Goal: Transaction & Acquisition: Book appointment/travel/reservation

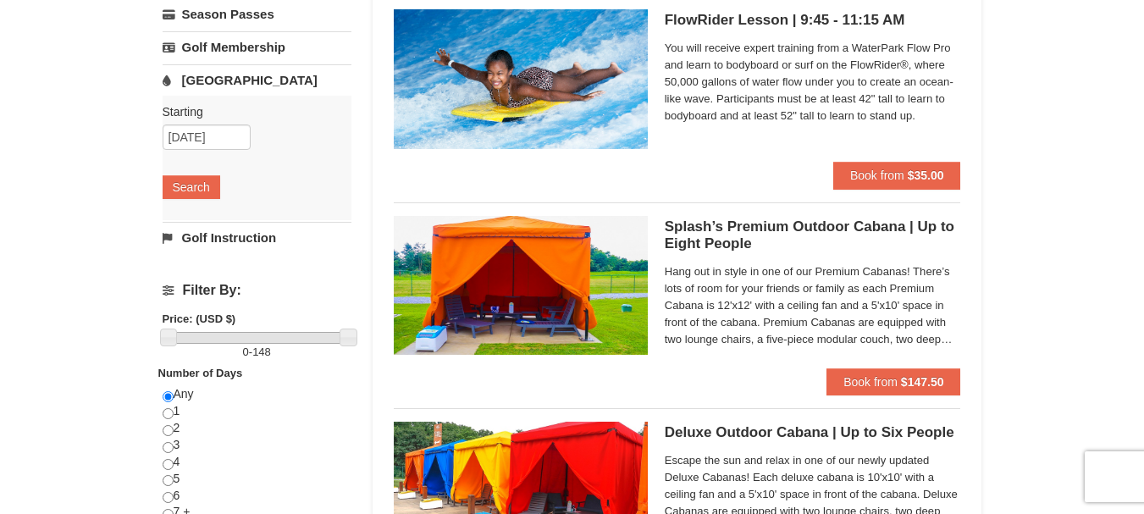
scroll to position [339, 0]
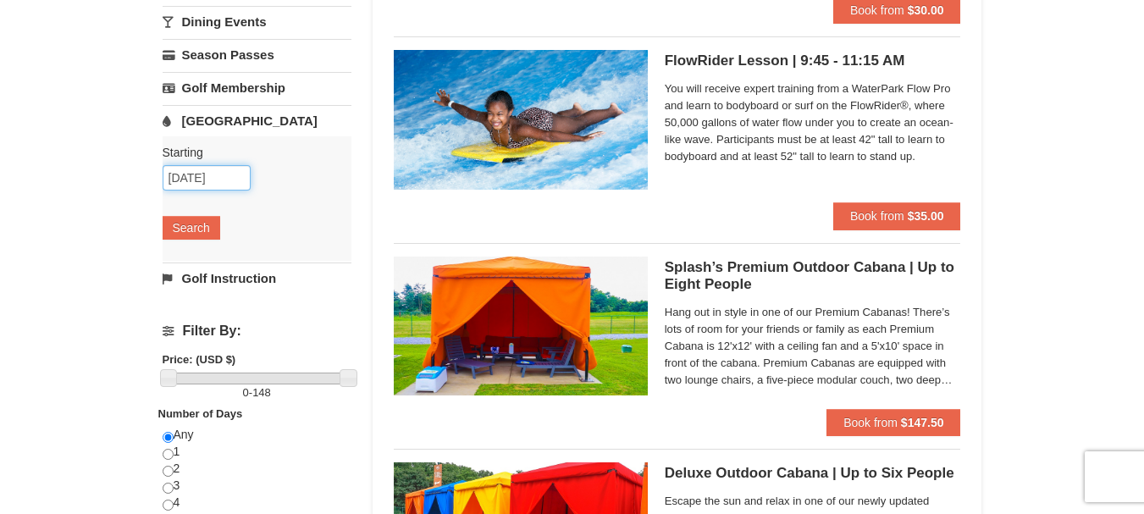
click at [234, 174] on input "09/06/2025" at bounding box center [207, 177] width 88 height 25
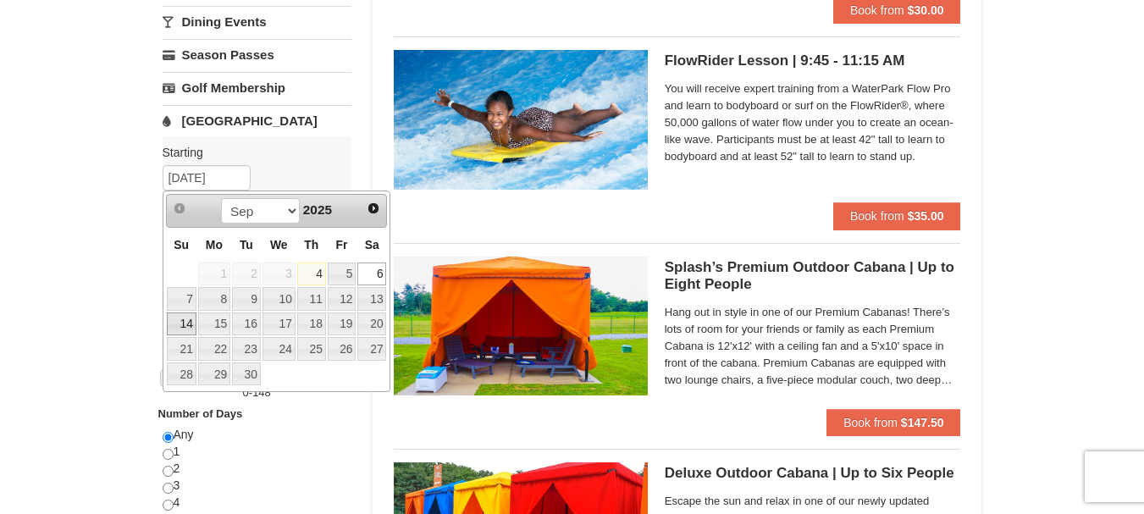
click at [183, 322] on link "14" at bounding box center [182, 325] width 30 height 24
type input "[DATE]"
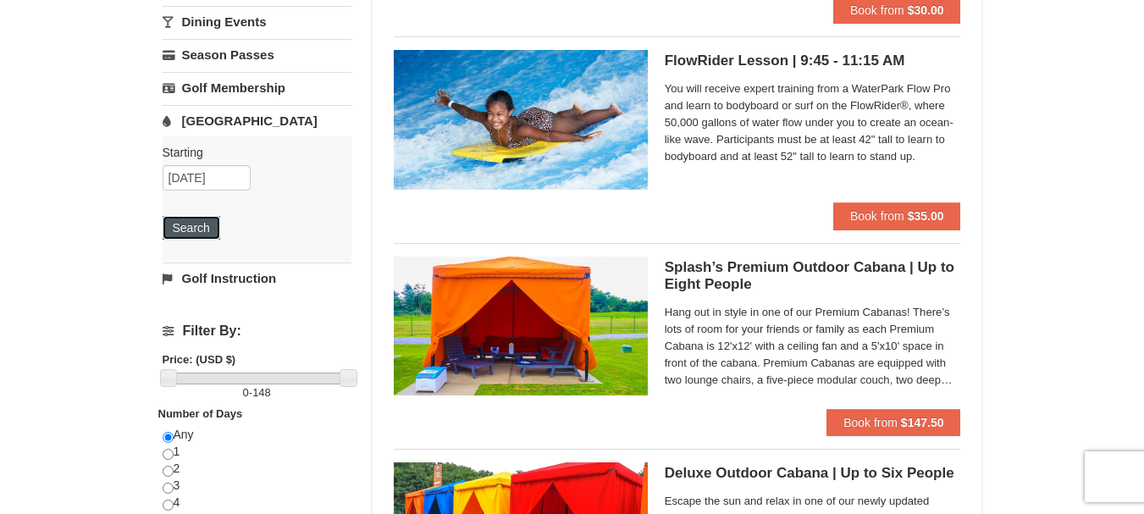
click at [196, 222] on button "Search" at bounding box center [192, 228] width 58 height 24
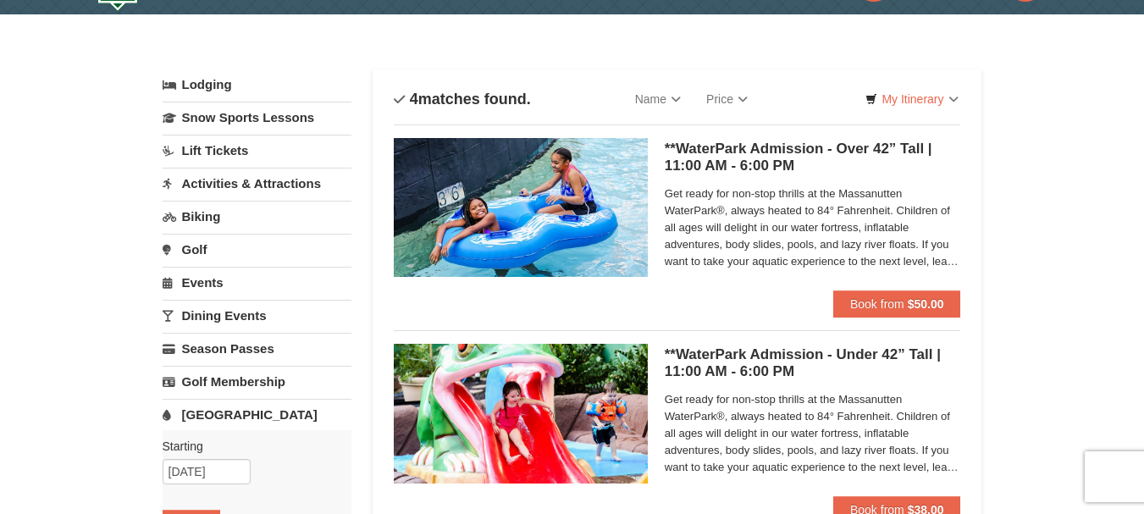
scroll to position [85, 0]
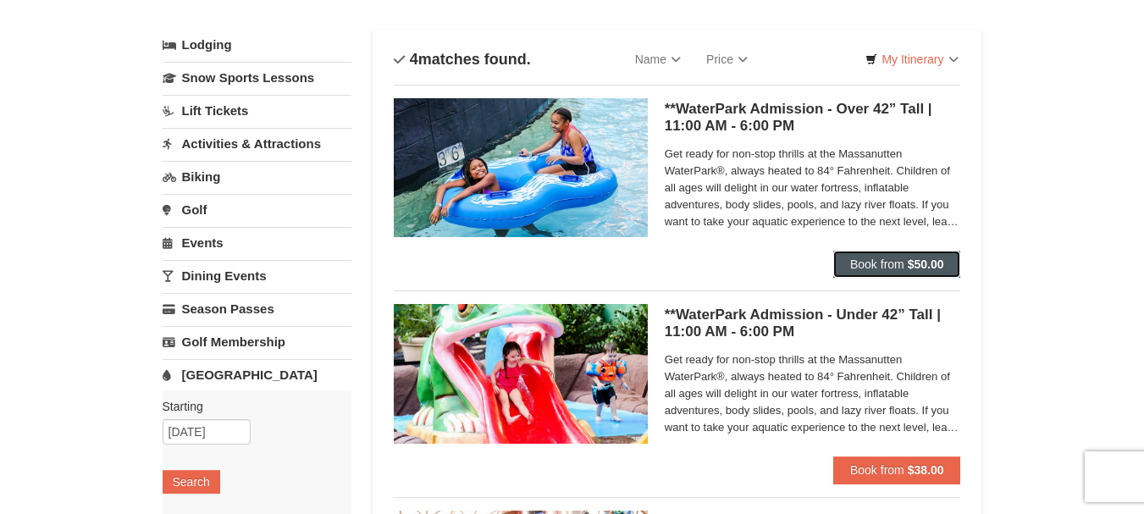
click at [858, 263] on span "Book from" at bounding box center [877, 264] width 54 height 14
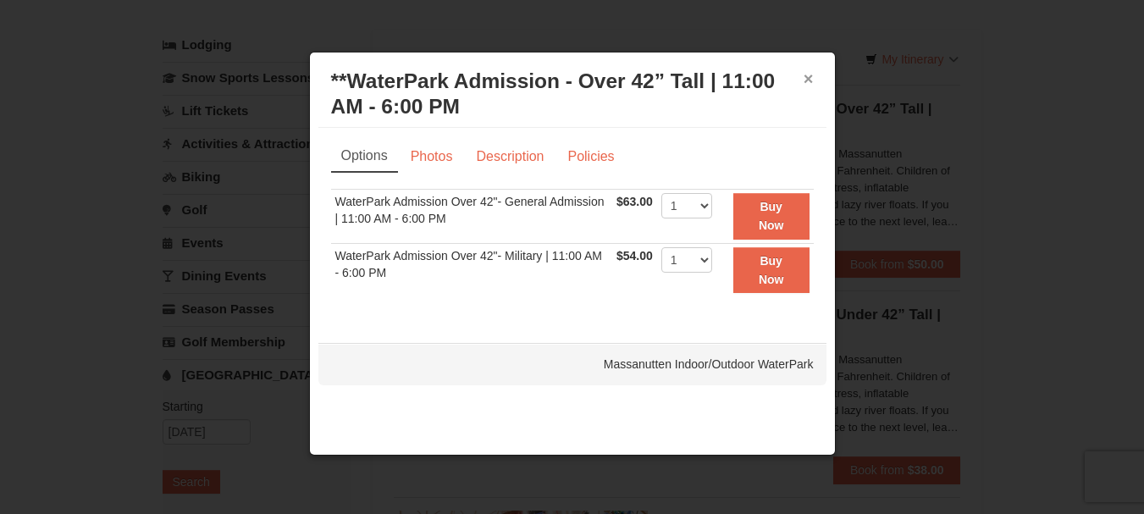
click at [810, 78] on button "×" at bounding box center [809, 78] width 10 height 17
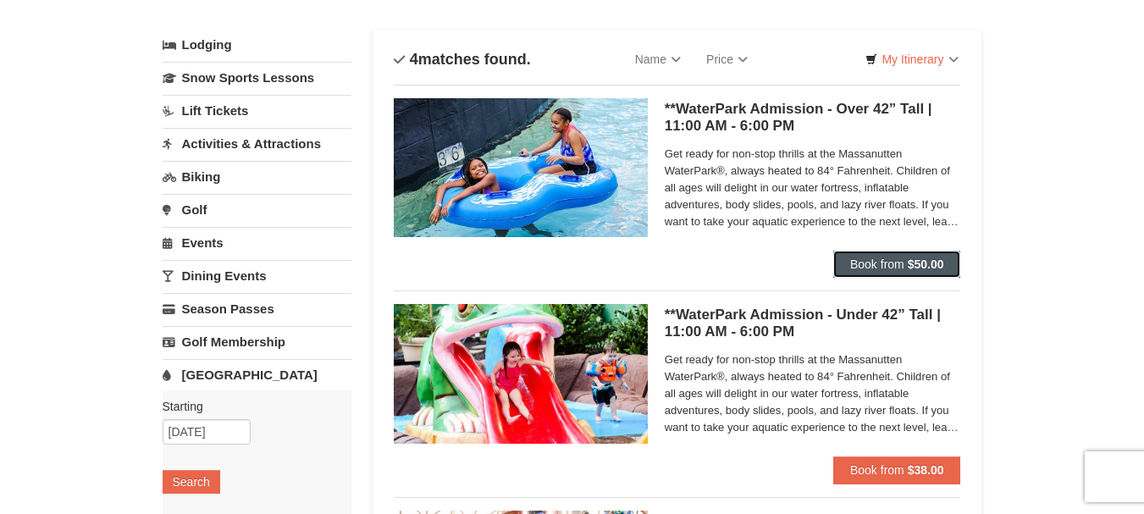
click at [867, 259] on span "Book from" at bounding box center [877, 264] width 54 height 14
click at [852, 260] on span "Book from" at bounding box center [877, 264] width 54 height 14
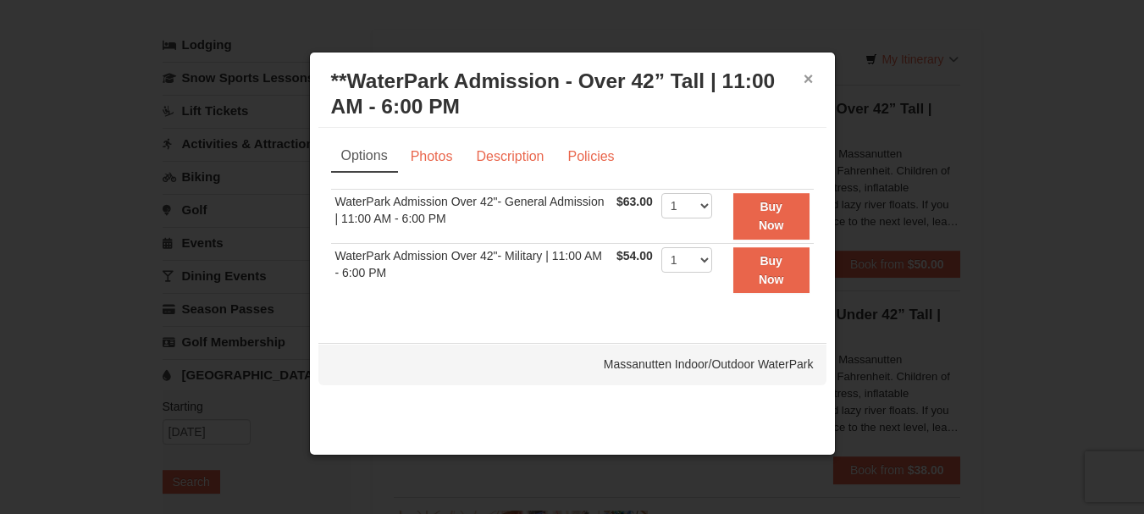
click at [806, 75] on button "×" at bounding box center [809, 78] width 10 height 17
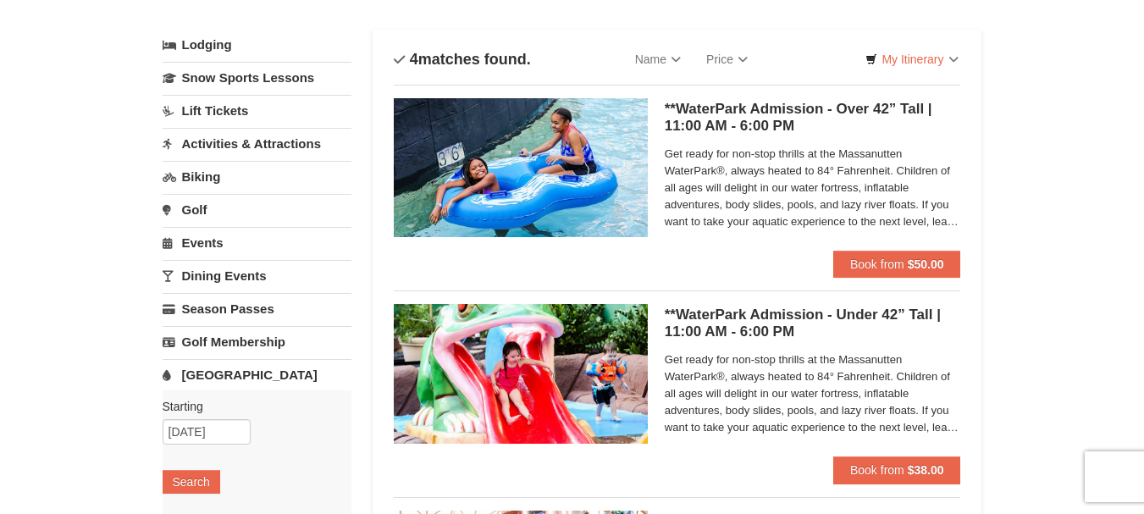
click at [780, 221] on span "Get ready for non-stop thrills at the Massanutten WaterPark®, always heated to …" at bounding box center [813, 188] width 296 height 85
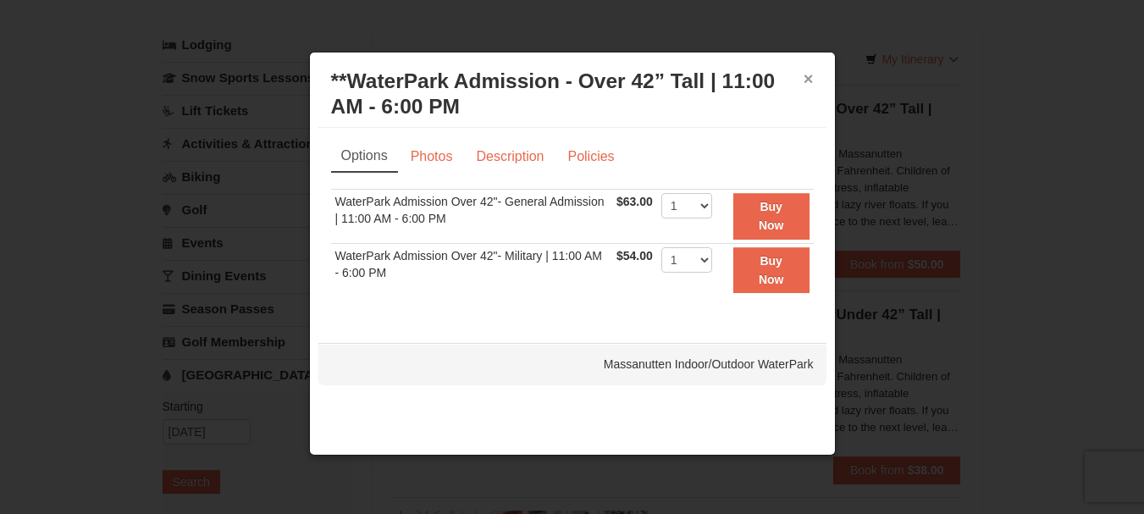
click at [811, 74] on button "×" at bounding box center [809, 78] width 10 height 17
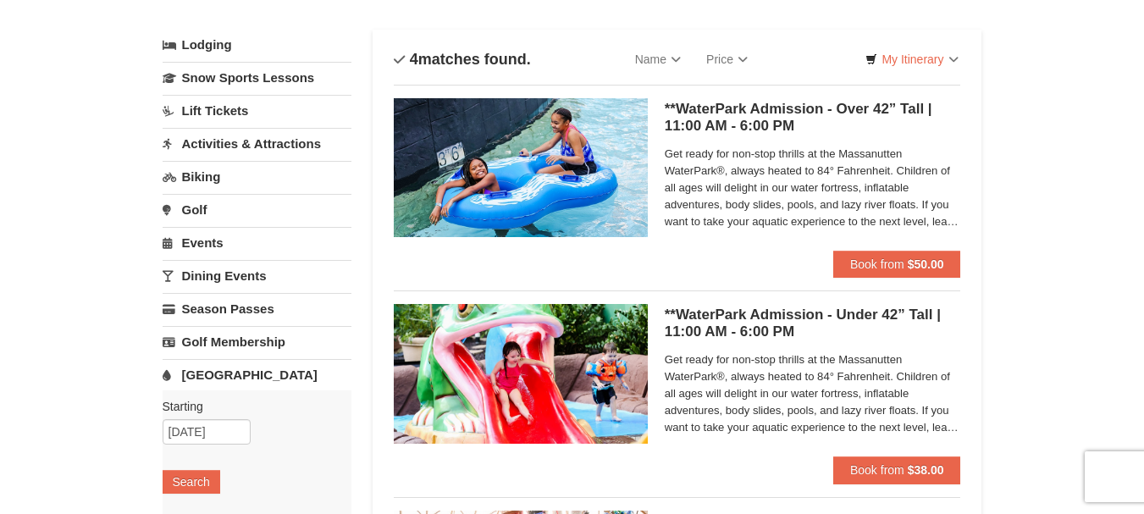
click at [939, 220] on span "Get ready for non-stop thrills at the Massanutten WaterPark®, always heated to …" at bounding box center [813, 188] width 296 height 85
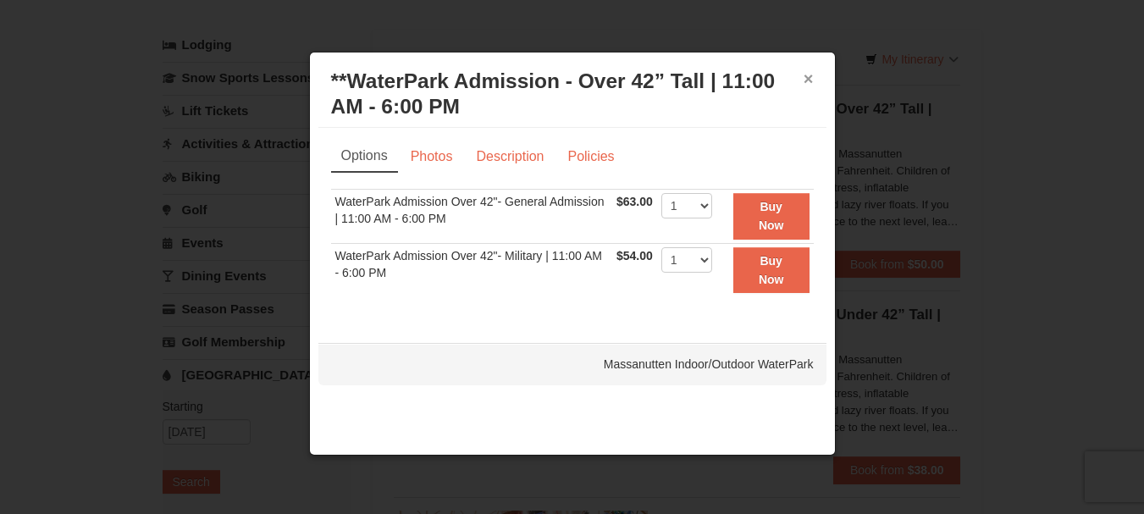
click at [812, 78] on button "×" at bounding box center [809, 78] width 10 height 17
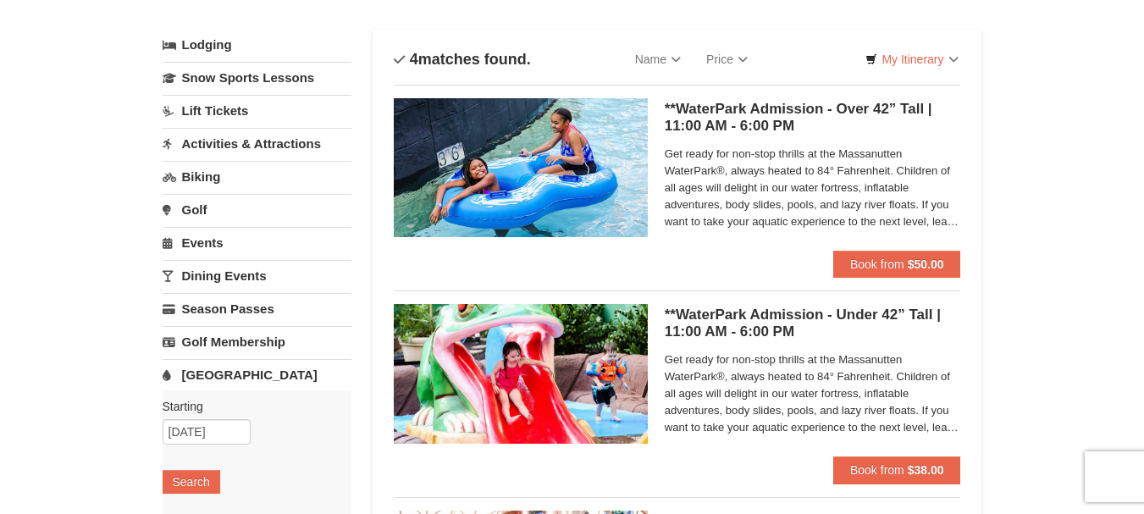
click at [769, 152] on span "Get ready for non-stop thrills at the Massanutten WaterPark®, always heated to …" at bounding box center [813, 188] width 296 height 85
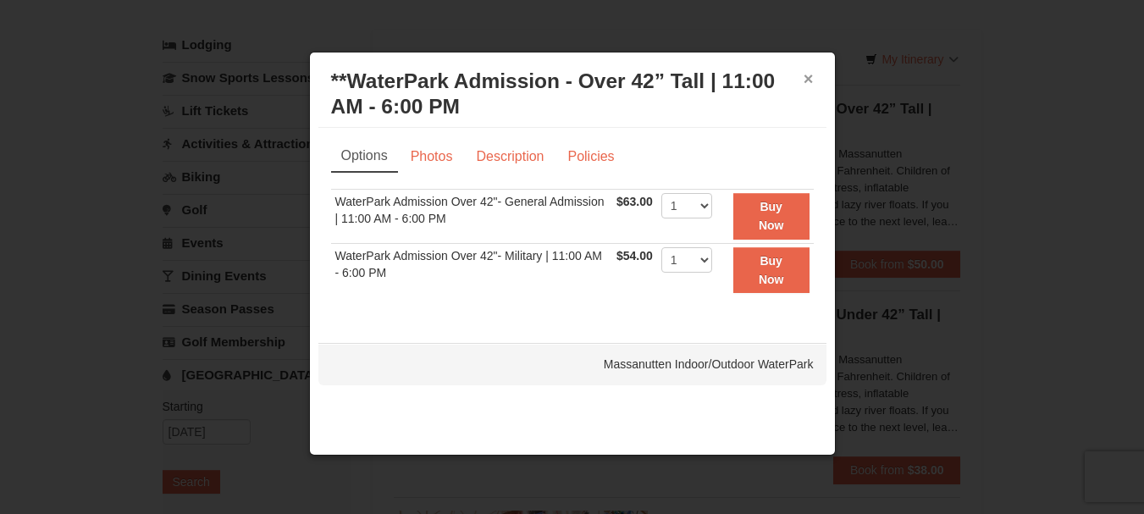
click at [812, 77] on button "×" at bounding box center [809, 78] width 10 height 17
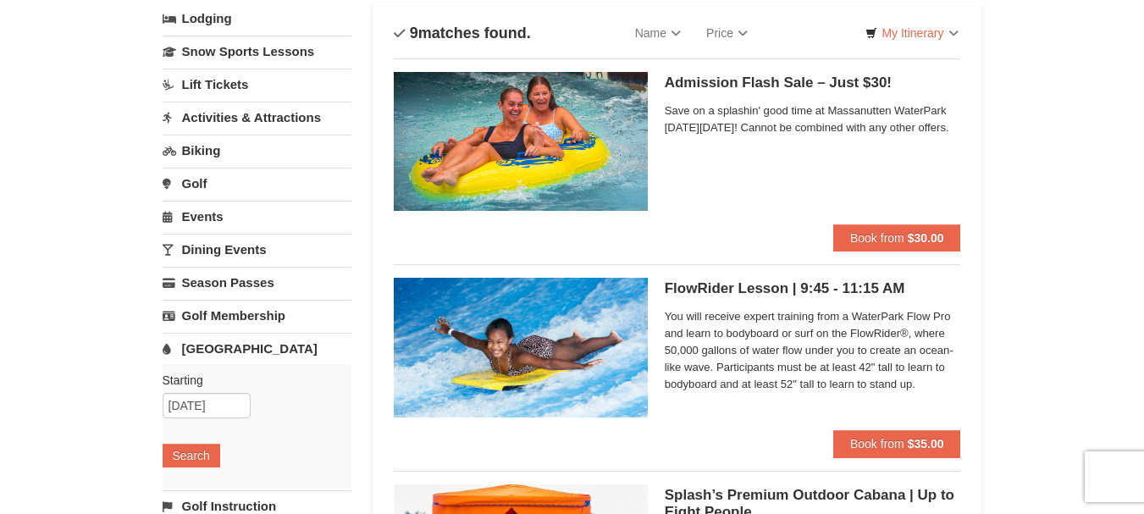
scroll to position [26, 0]
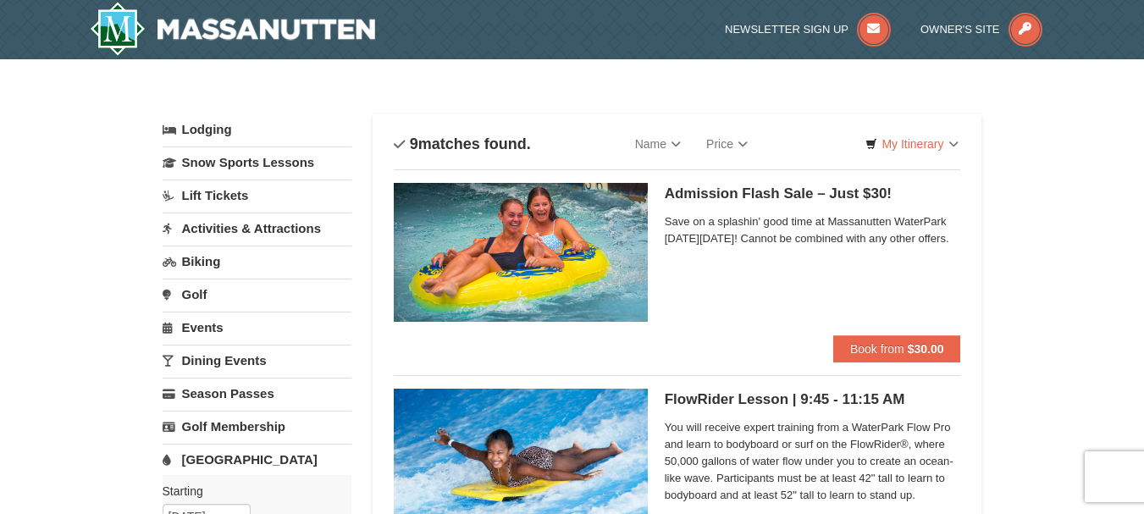
click at [224, 458] on link "[GEOGRAPHIC_DATA]" at bounding box center [257, 459] width 189 height 31
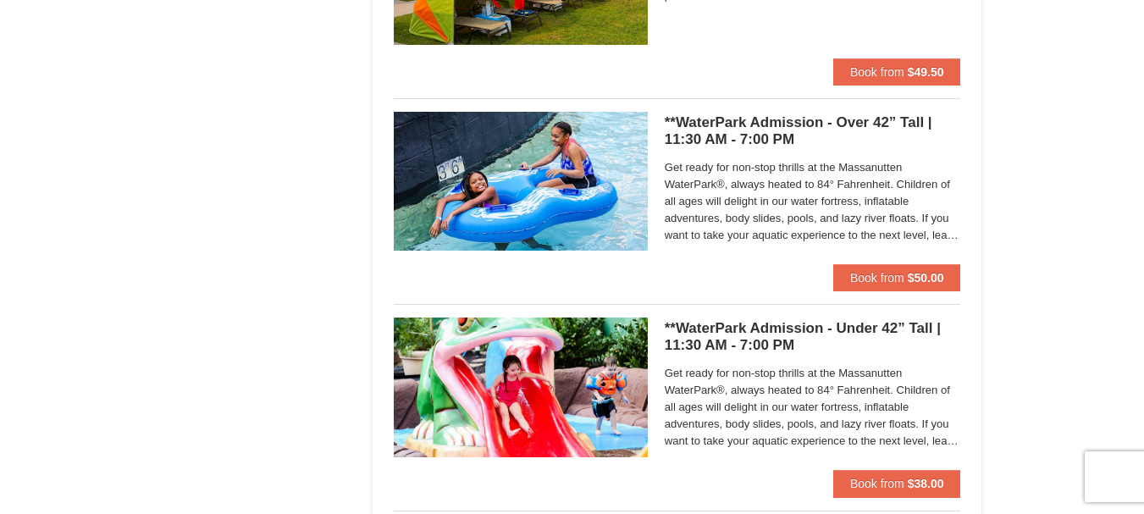
scroll to position [1101, 0]
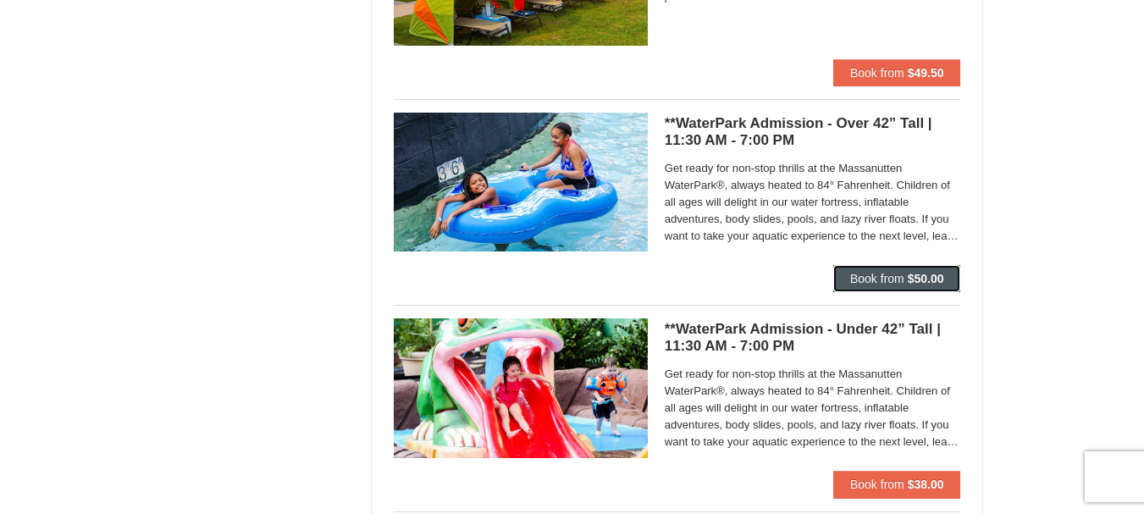
click at [865, 273] on span "Book from" at bounding box center [877, 279] width 54 height 14
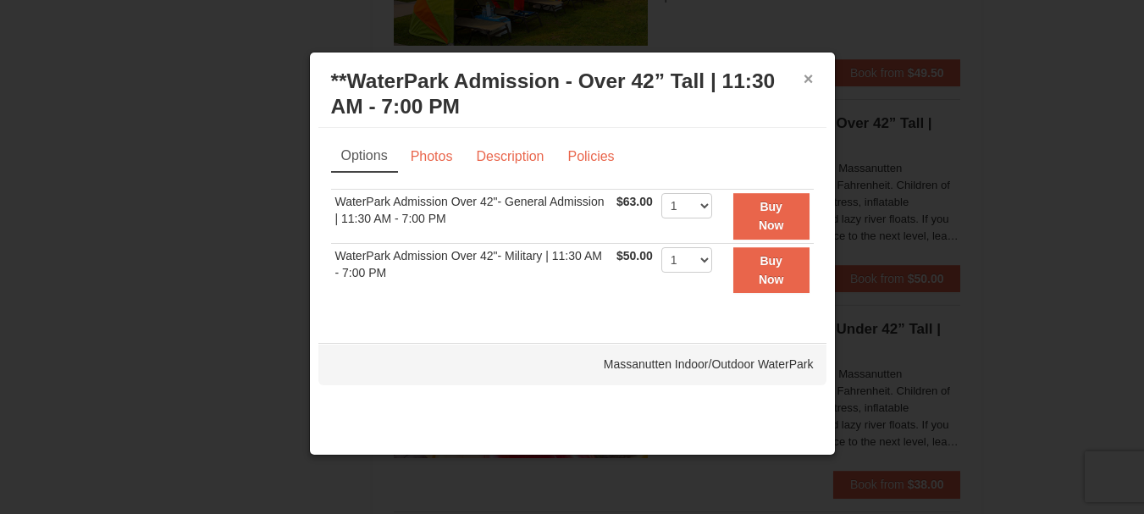
click at [808, 75] on button "×" at bounding box center [809, 78] width 10 height 17
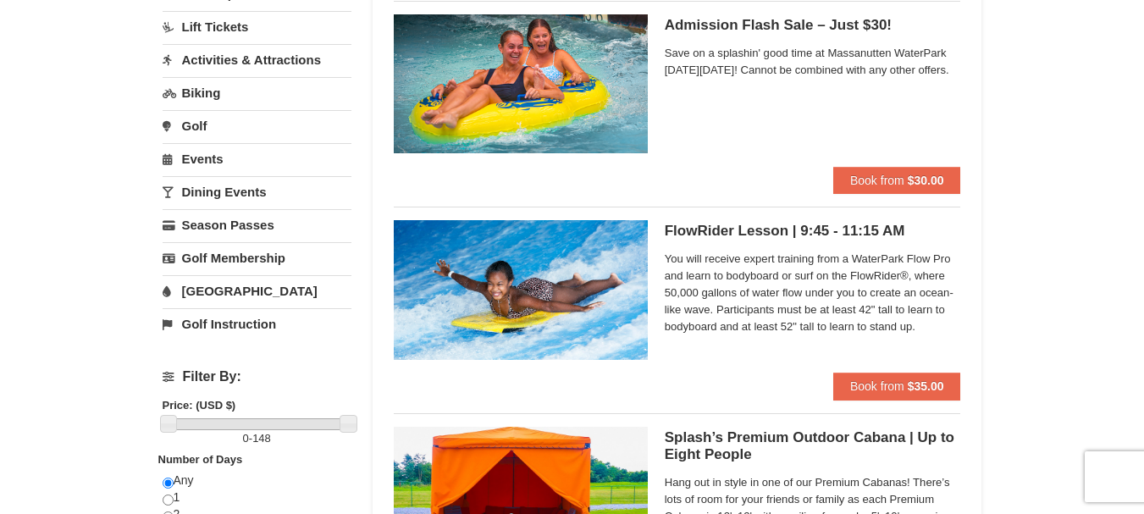
scroll to position [169, 0]
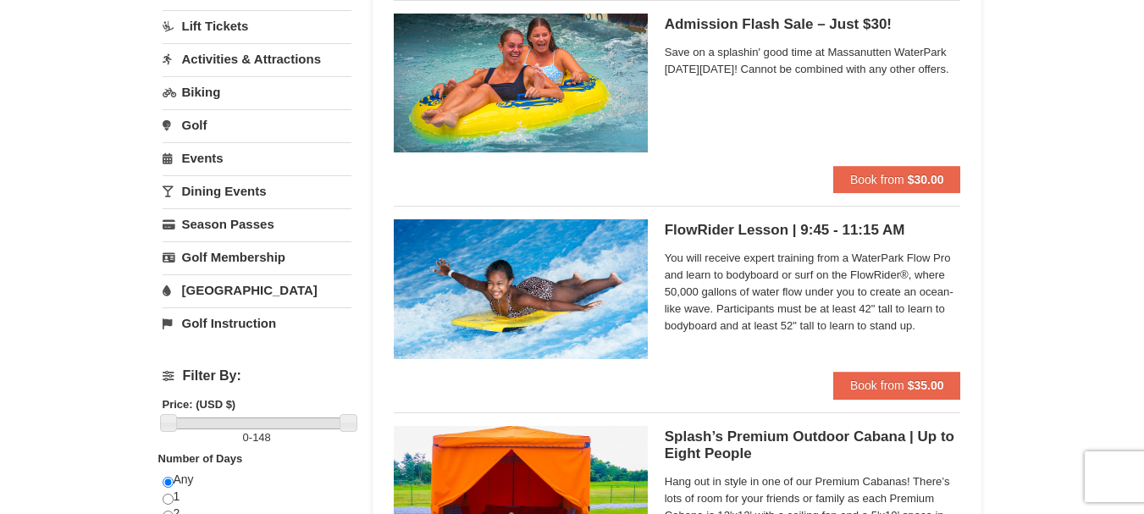
click at [181, 283] on link "[GEOGRAPHIC_DATA]" at bounding box center [257, 289] width 189 height 31
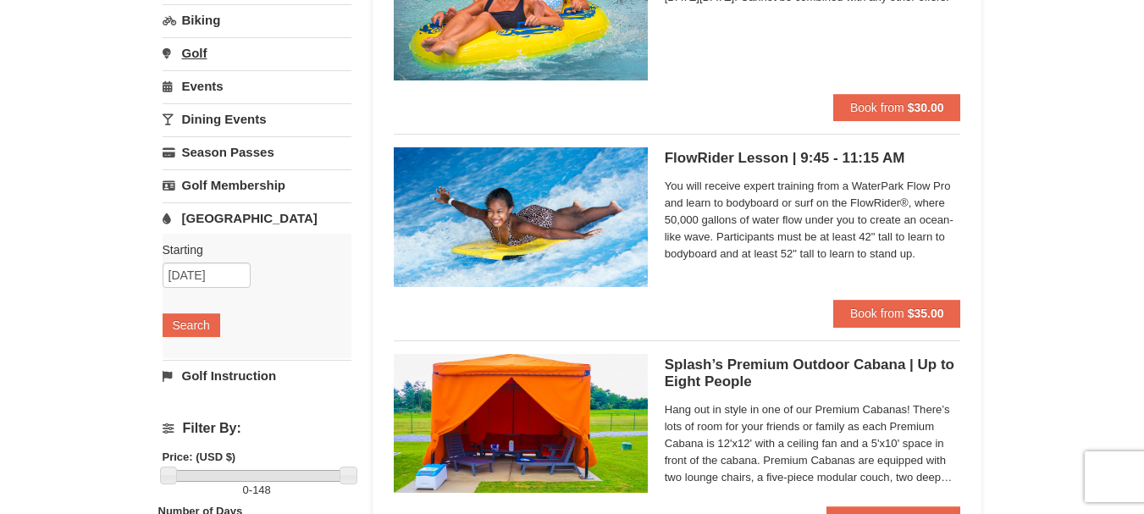
scroll to position [85, 0]
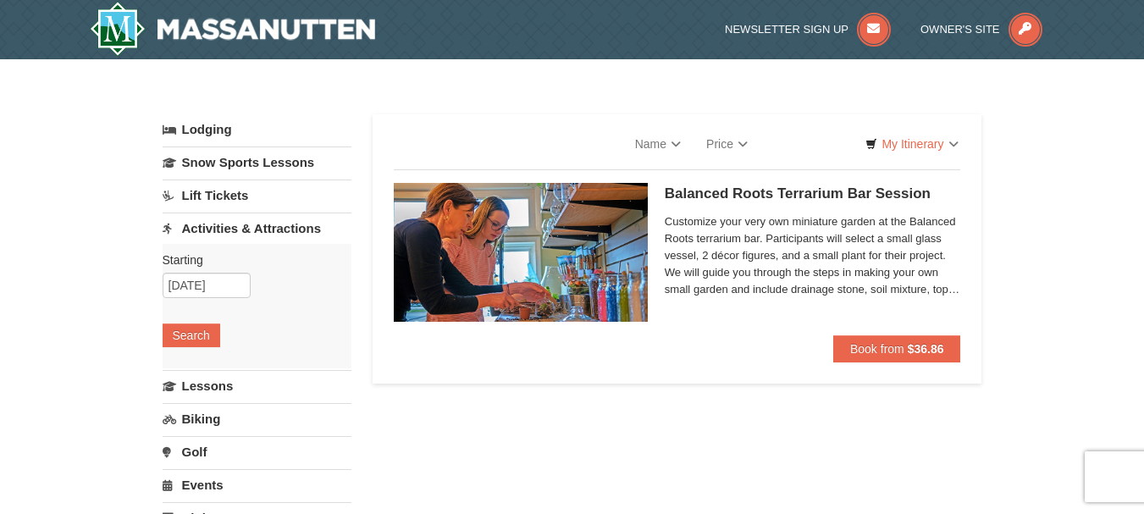
select select "9"
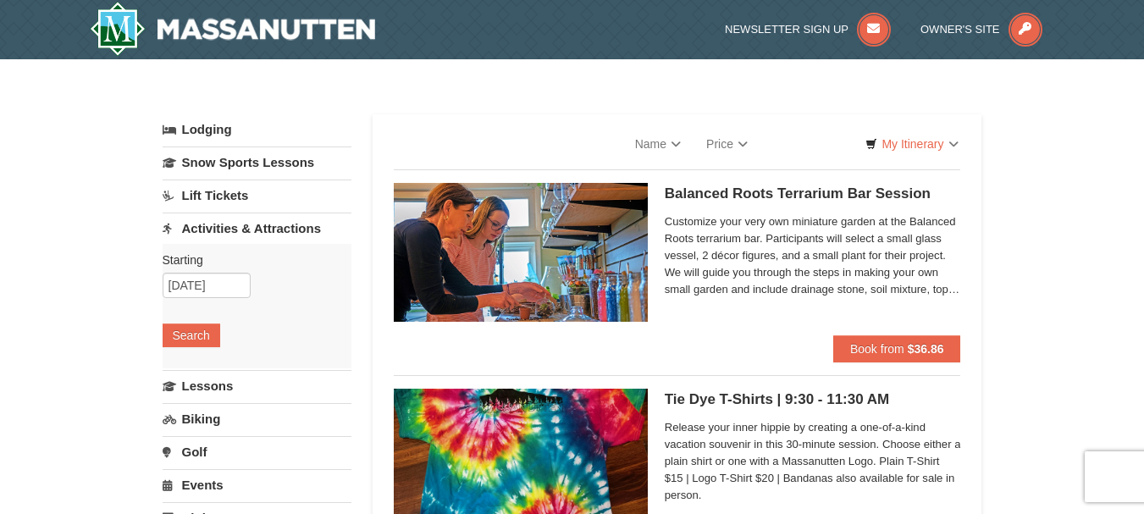
select select "9"
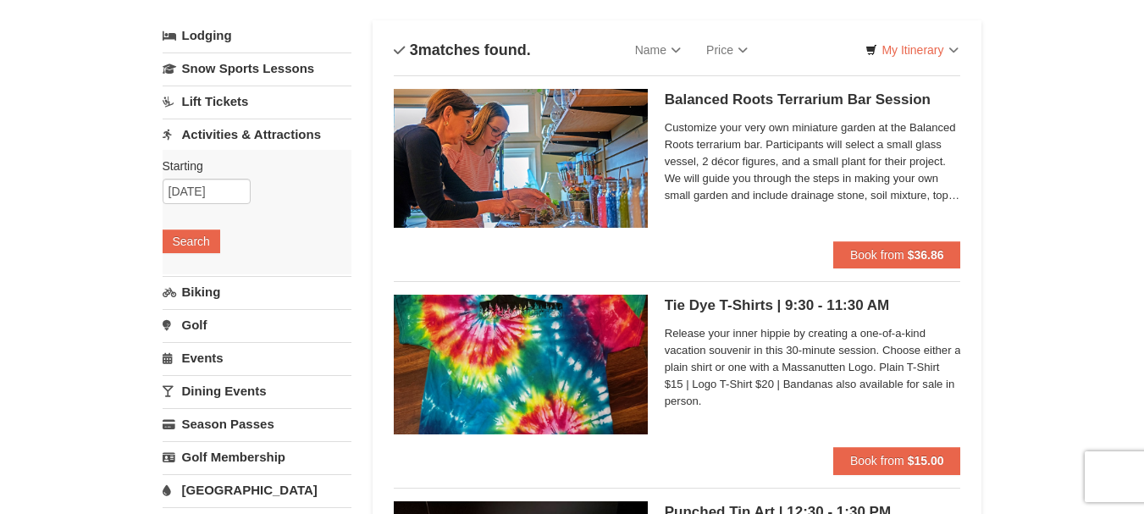
scroll to position [85, 0]
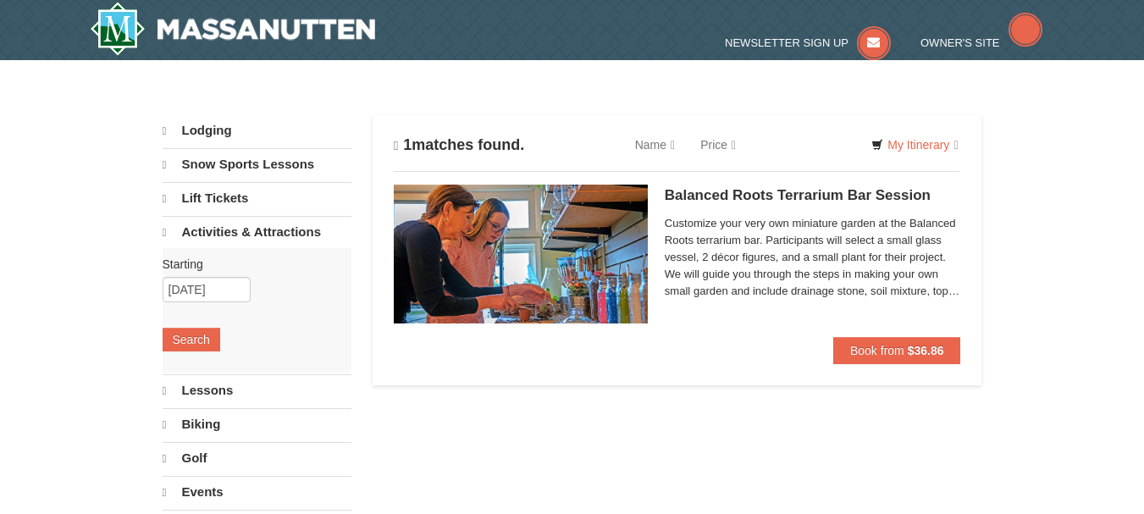
select select "9"
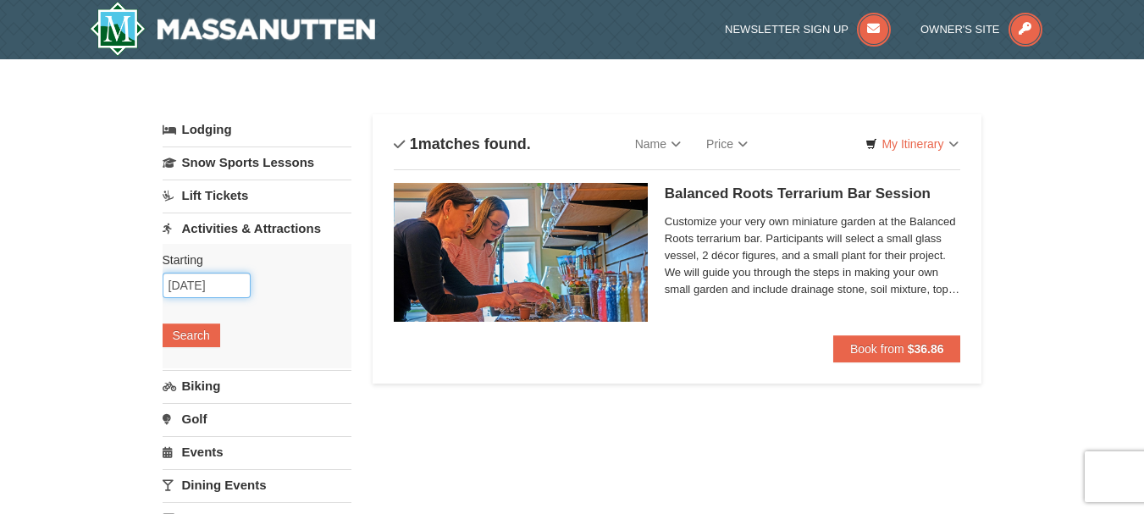
click at [229, 285] on input "09/06/2025" at bounding box center [207, 285] width 88 height 25
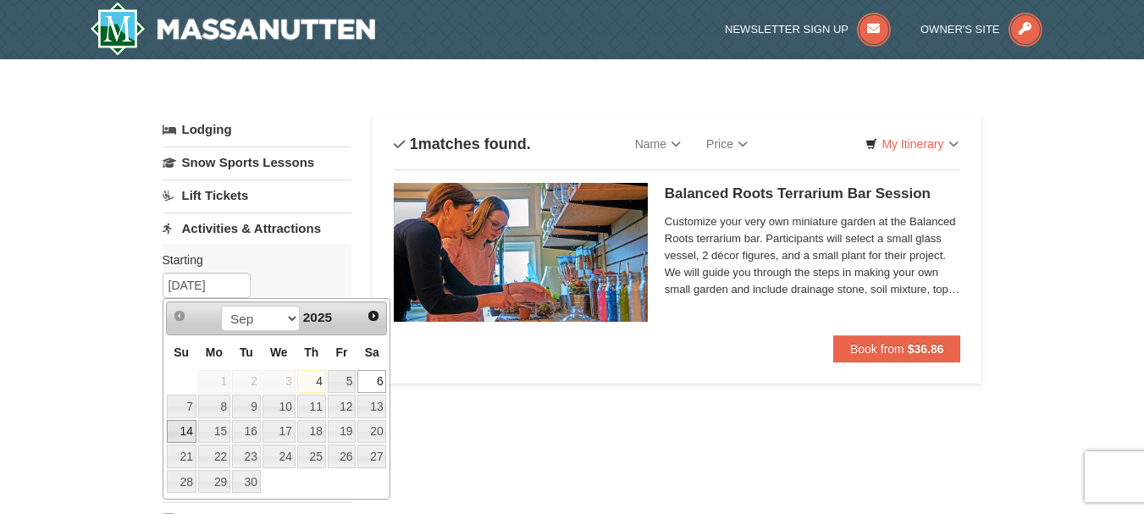
click at [190, 429] on link "14" at bounding box center [182, 432] width 30 height 24
type input "09/14/2025"
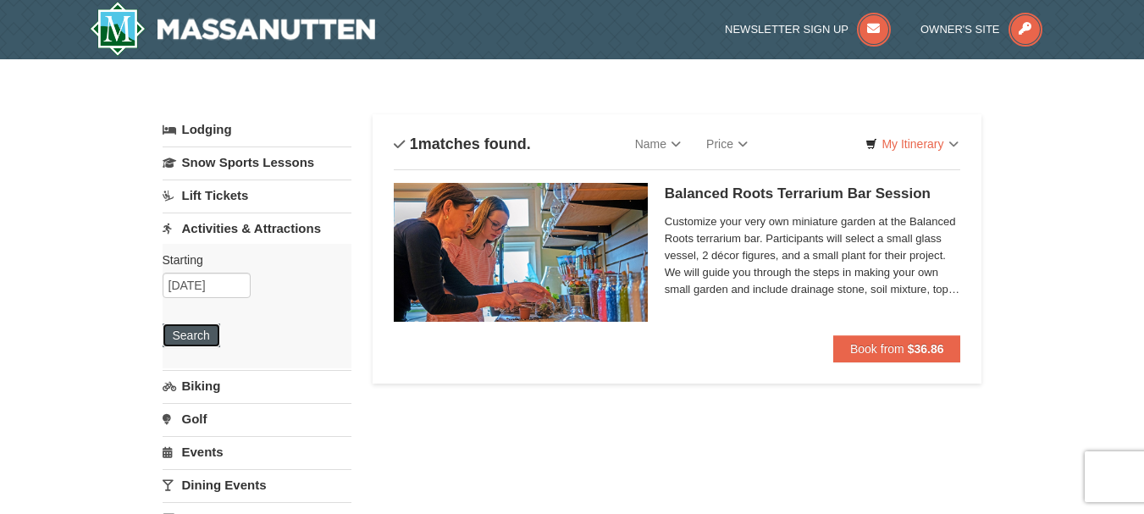
click at [204, 331] on button "Search" at bounding box center [192, 336] width 58 height 24
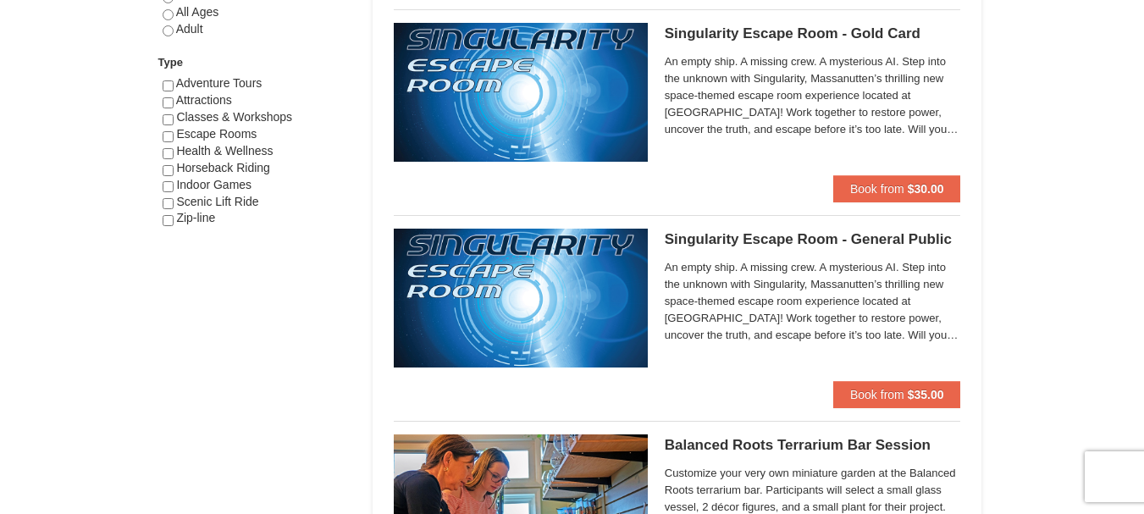
scroll to position [932, 0]
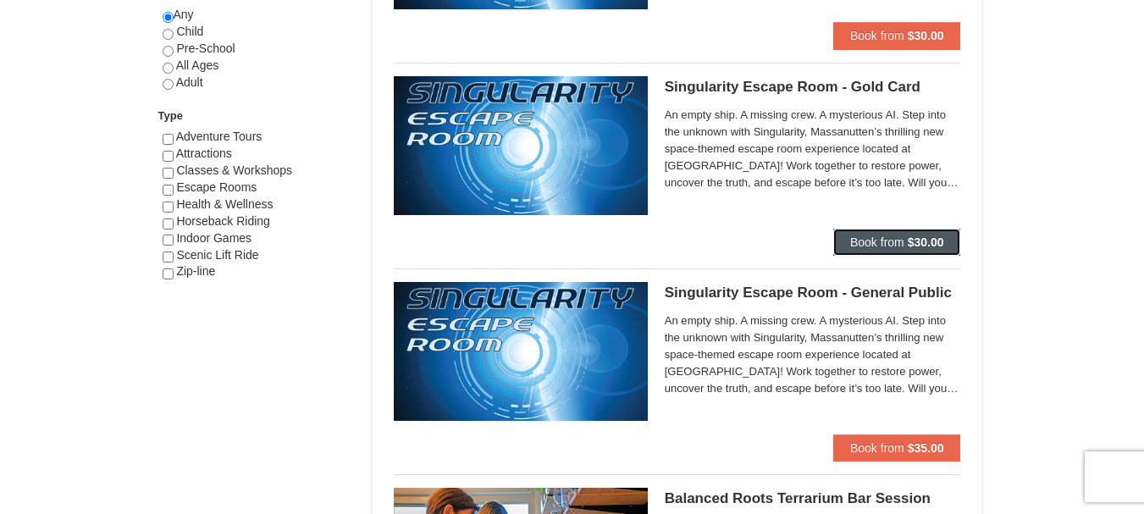
click at [862, 243] on span "Book from" at bounding box center [877, 242] width 54 height 14
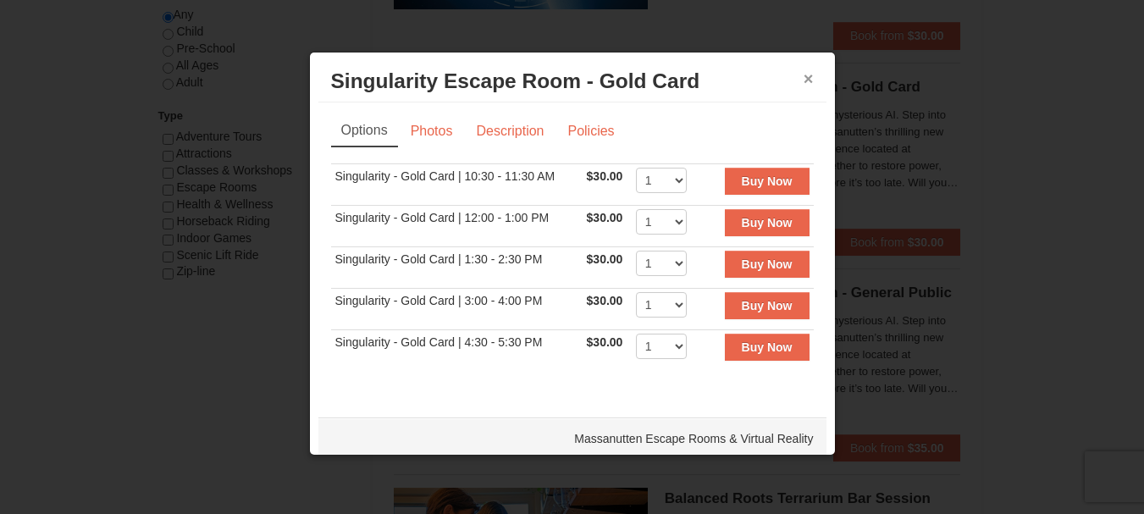
click at [804, 73] on button "×" at bounding box center [809, 78] width 10 height 17
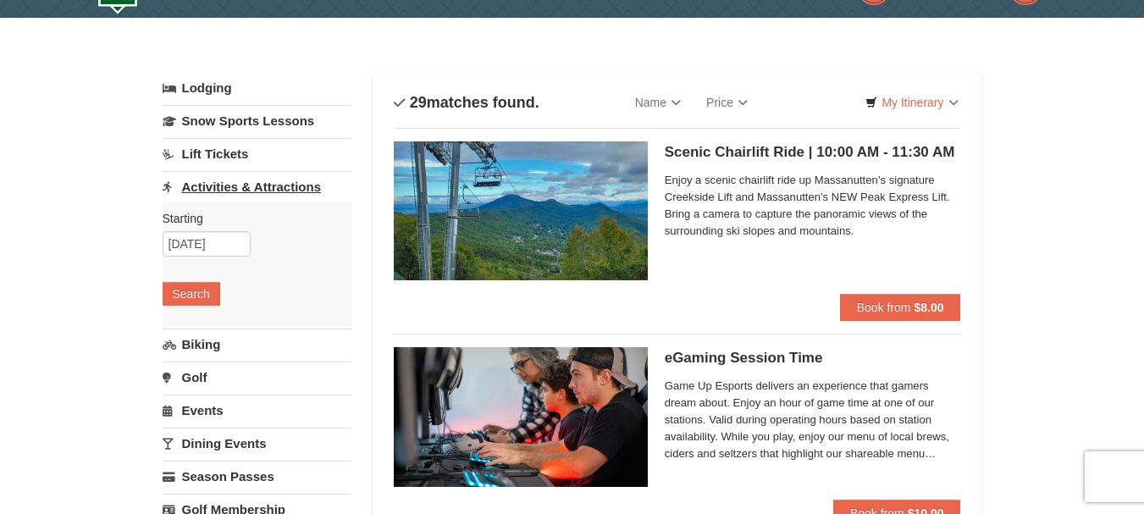
scroll to position [0, 0]
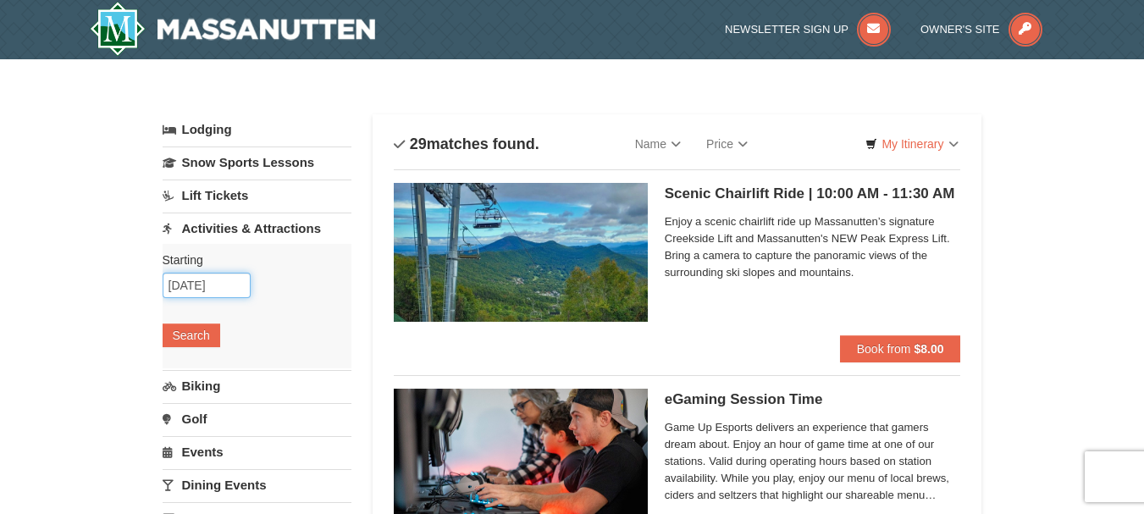
click at [221, 286] on input "09/14/2025" at bounding box center [207, 285] width 88 height 25
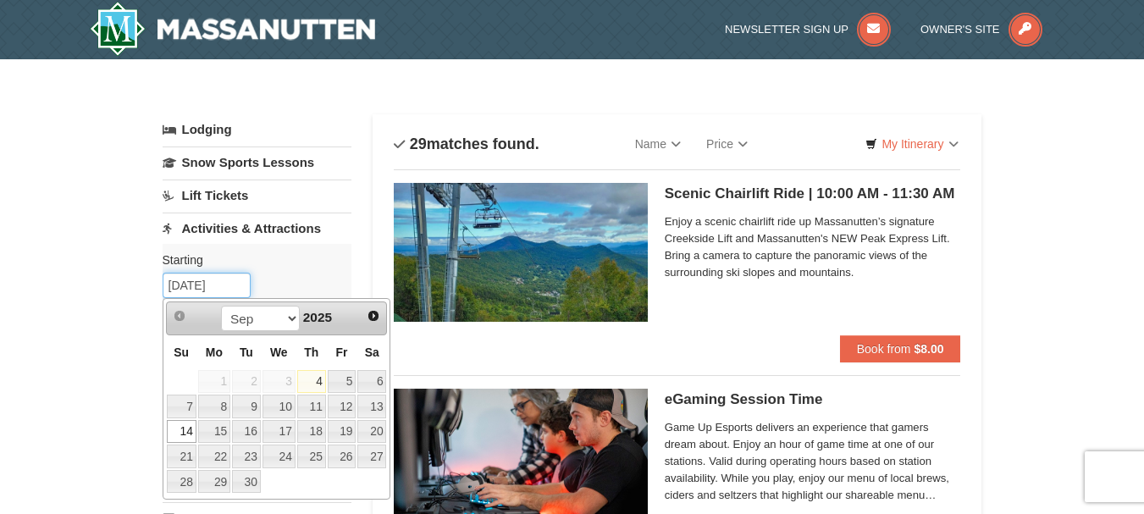
click at [221, 285] on input "09/14/2025" at bounding box center [207, 285] width 88 height 25
click at [372, 405] on link "13" at bounding box center [371, 407] width 29 height 24
type input "09/13/2025"
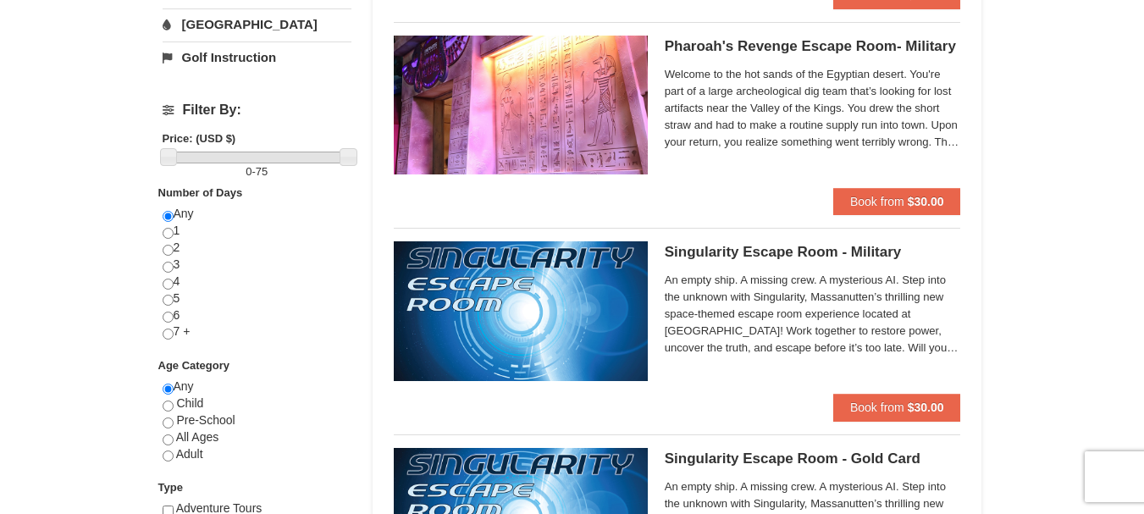
scroll to position [593, 0]
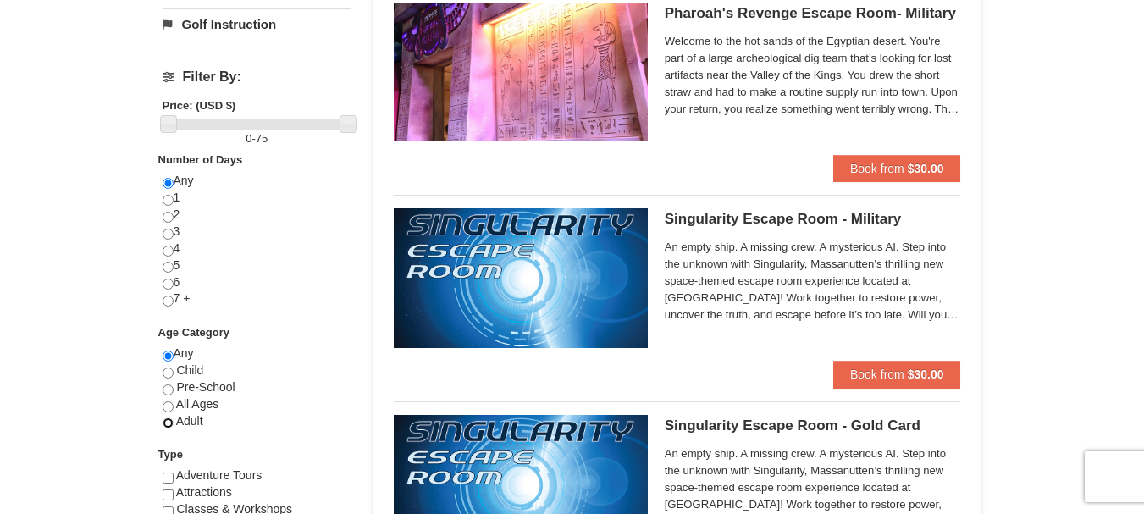
click at [166, 424] on input "radio" at bounding box center [168, 423] width 11 height 11
radio input "true"
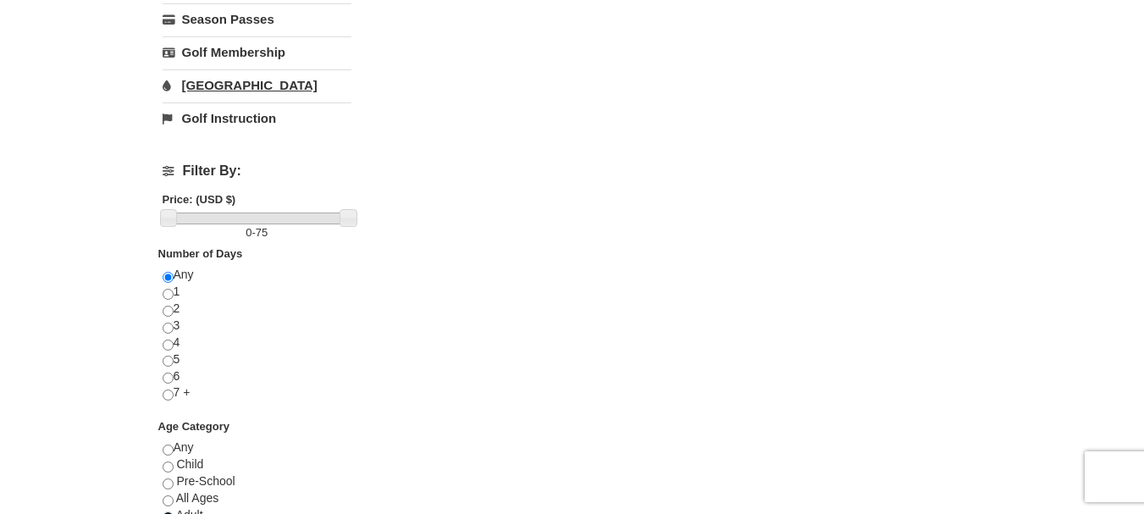
scroll to position [508, 0]
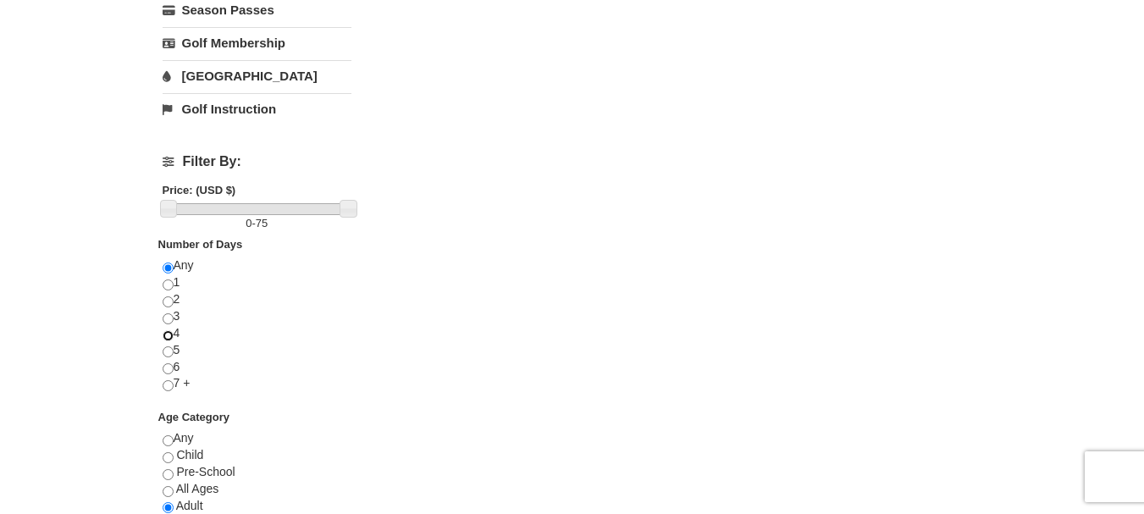
click at [169, 334] on input "radio" at bounding box center [168, 335] width 11 height 11
radio input "true"
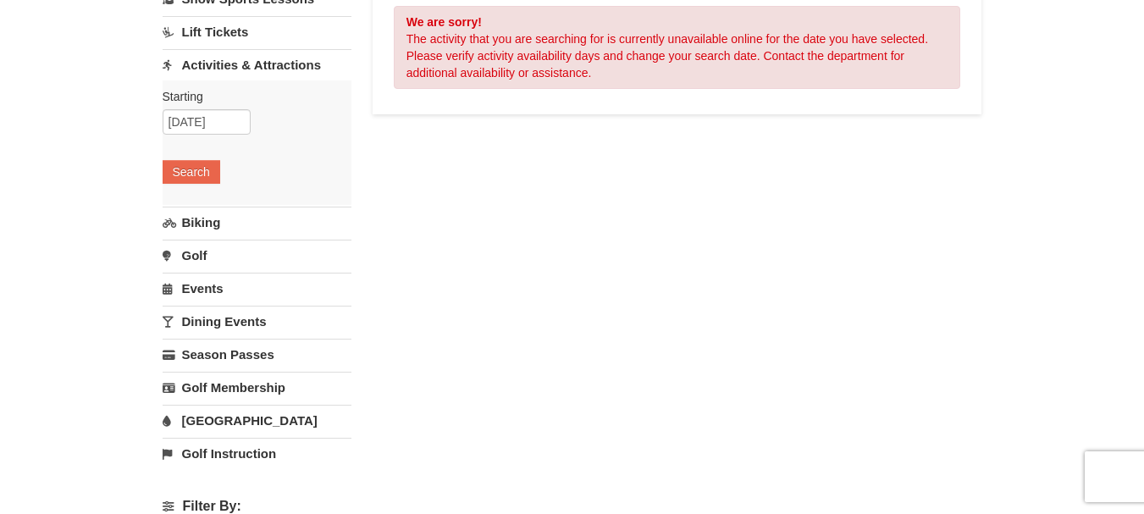
scroll to position [0, 0]
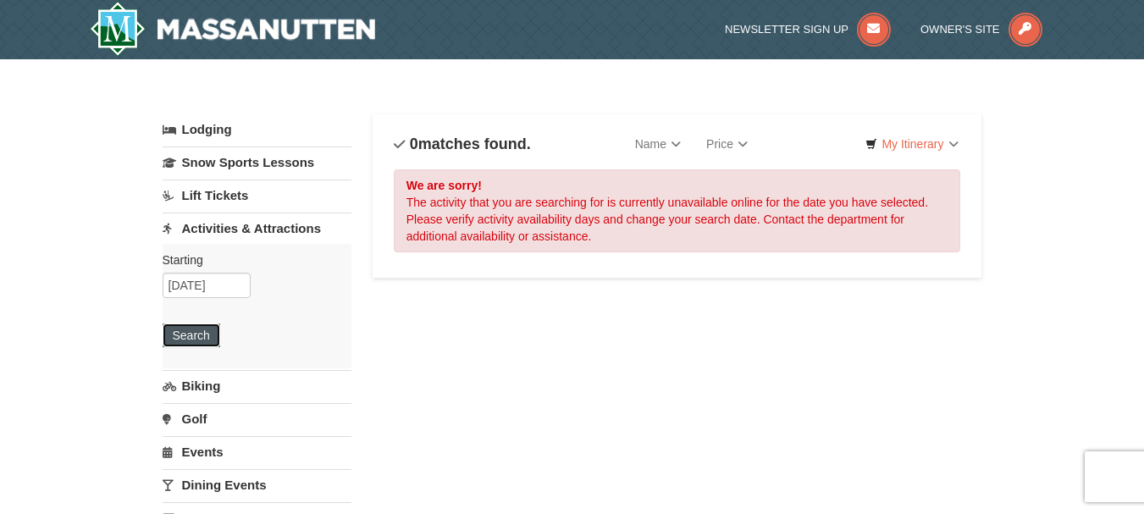
click at [212, 337] on button "Search" at bounding box center [192, 336] width 58 height 24
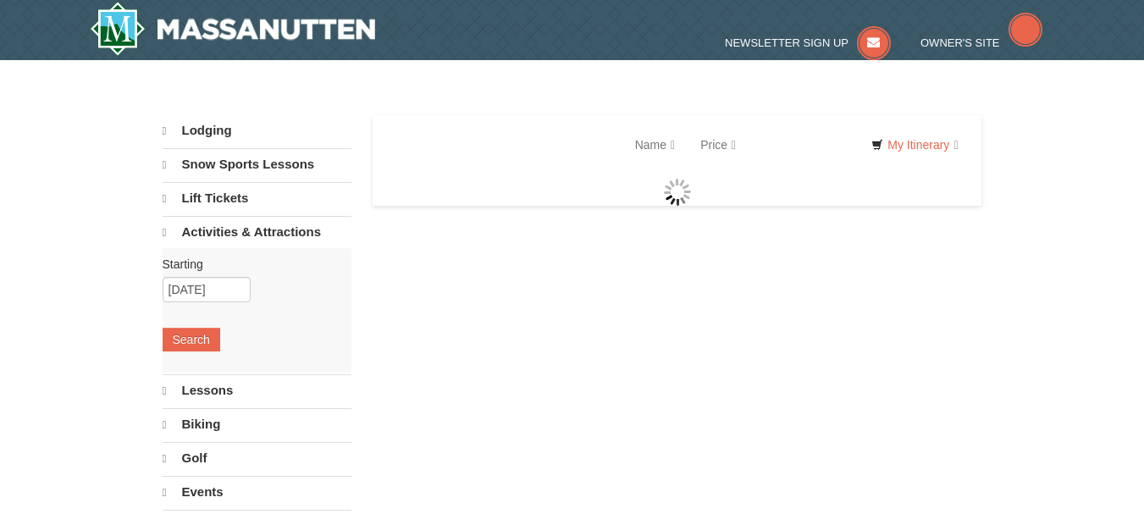
select select "9"
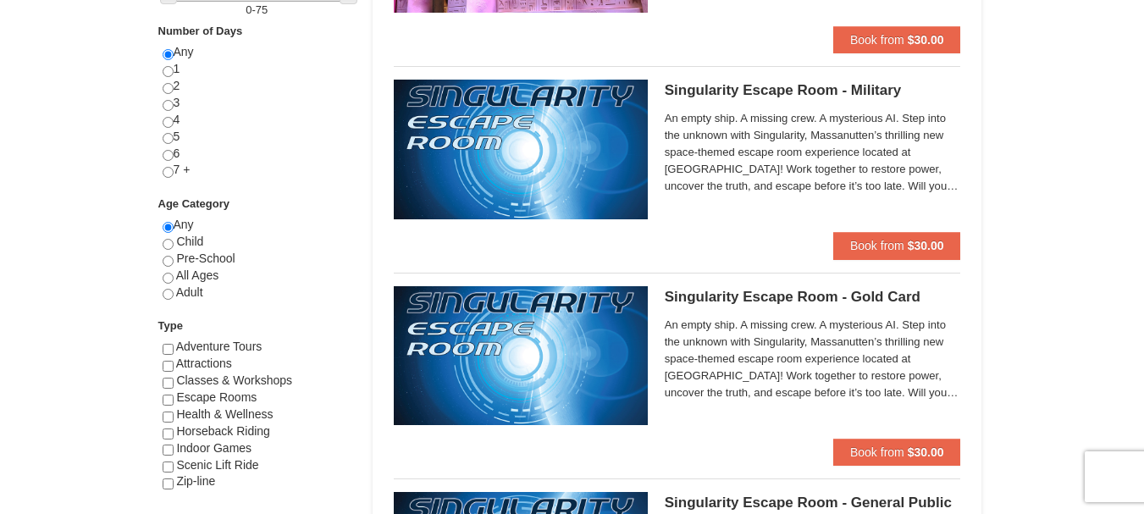
scroll to position [762, 0]
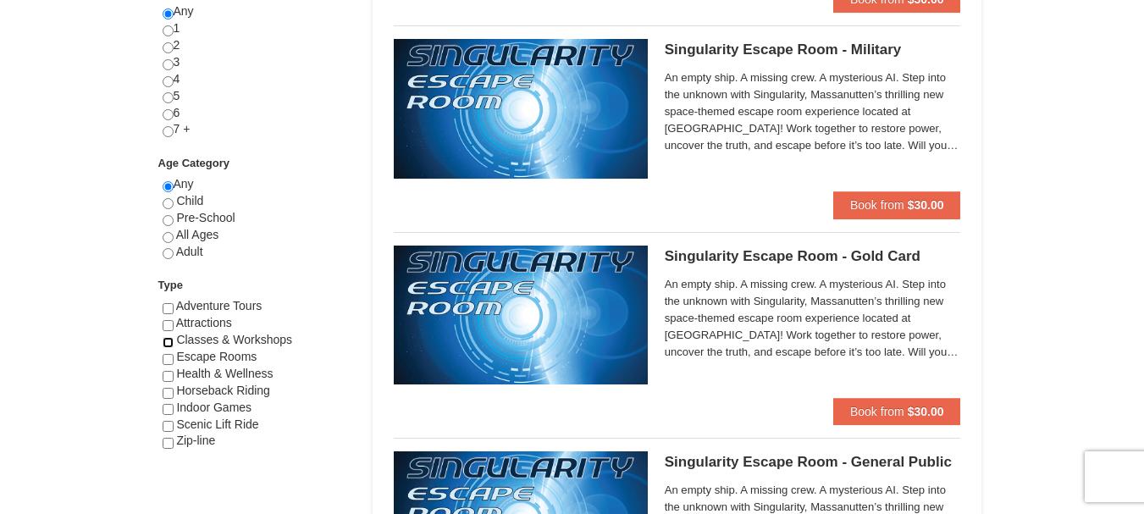
click at [168, 344] on input "checkbox" at bounding box center [168, 342] width 11 height 11
checkbox input "true"
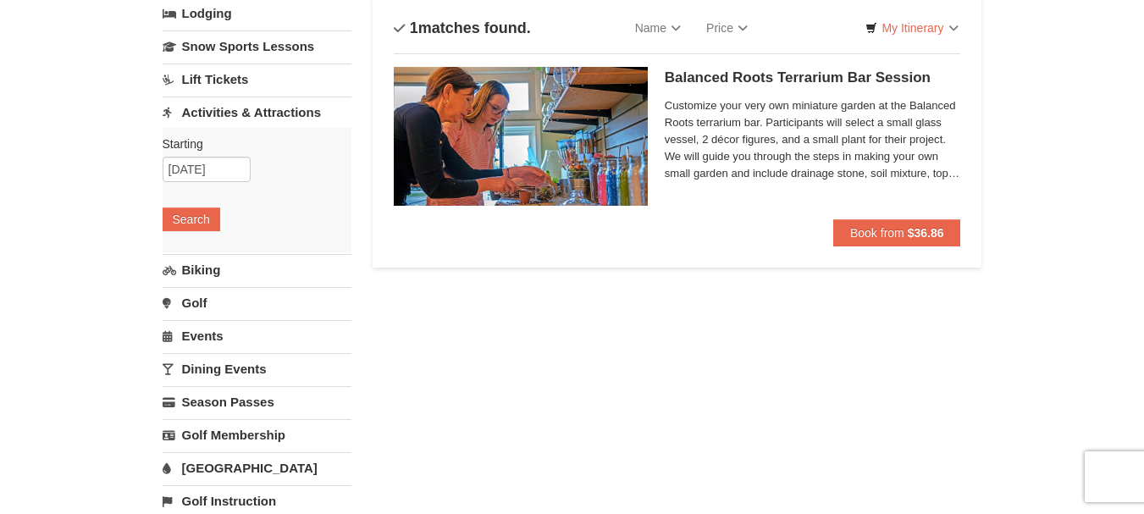
scroll to position [0, 0]
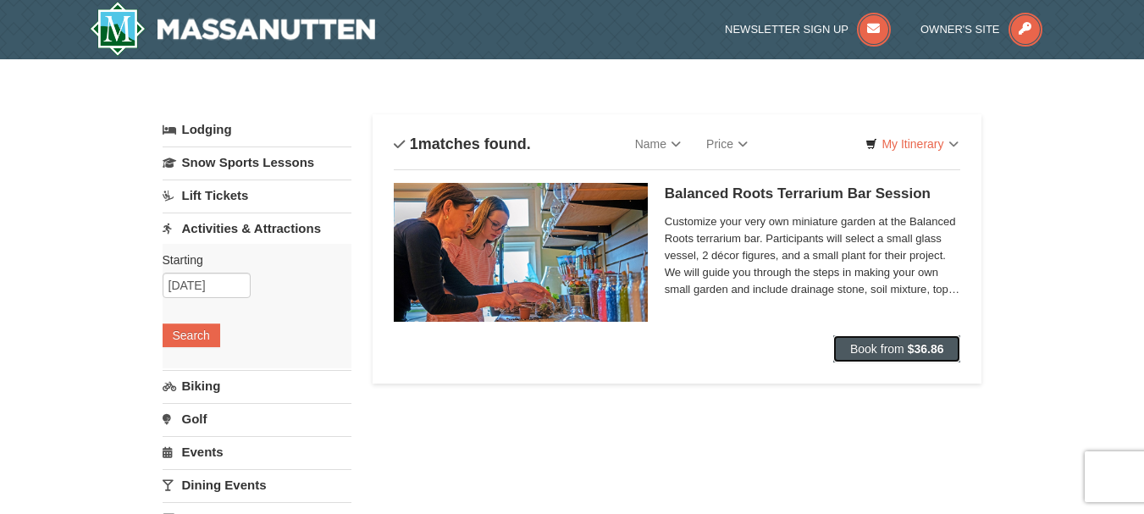
click at [858, 352] on span "Book from" at bounding box center [877, 349] width 54 height 14
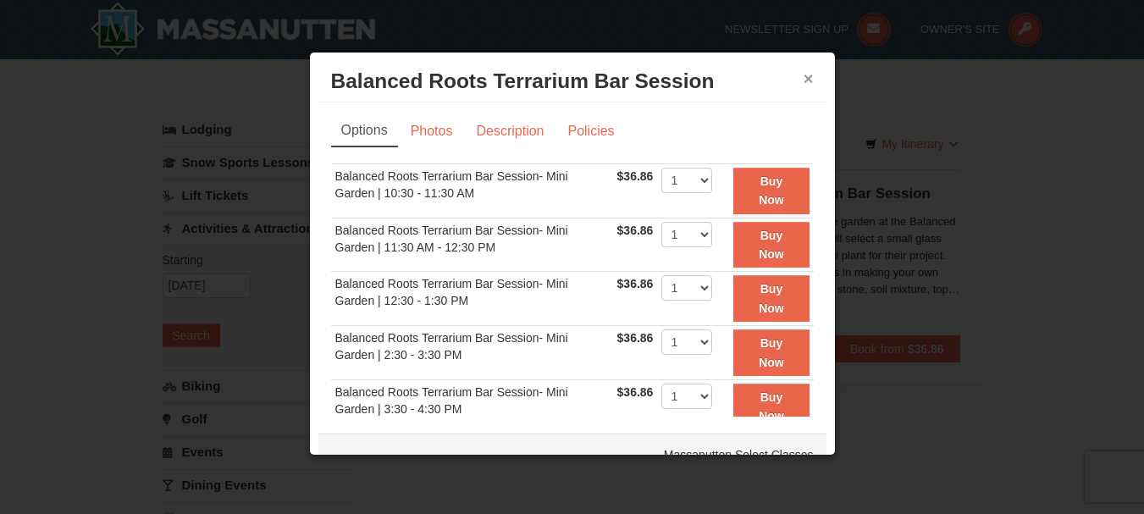
click at [804, 78] on button "×" at bounding box center [809, 78] width 10 height 17
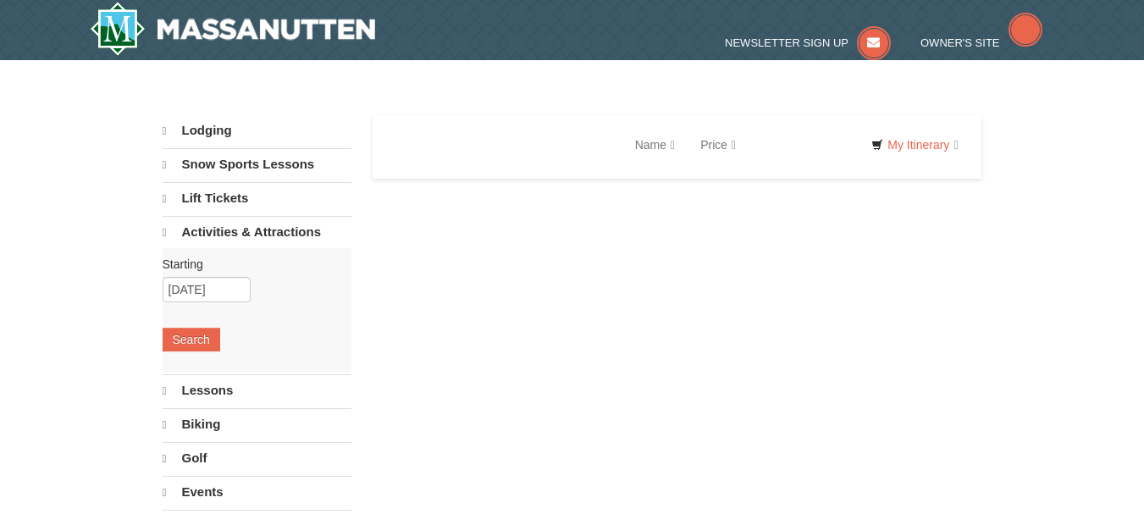
select select "9"
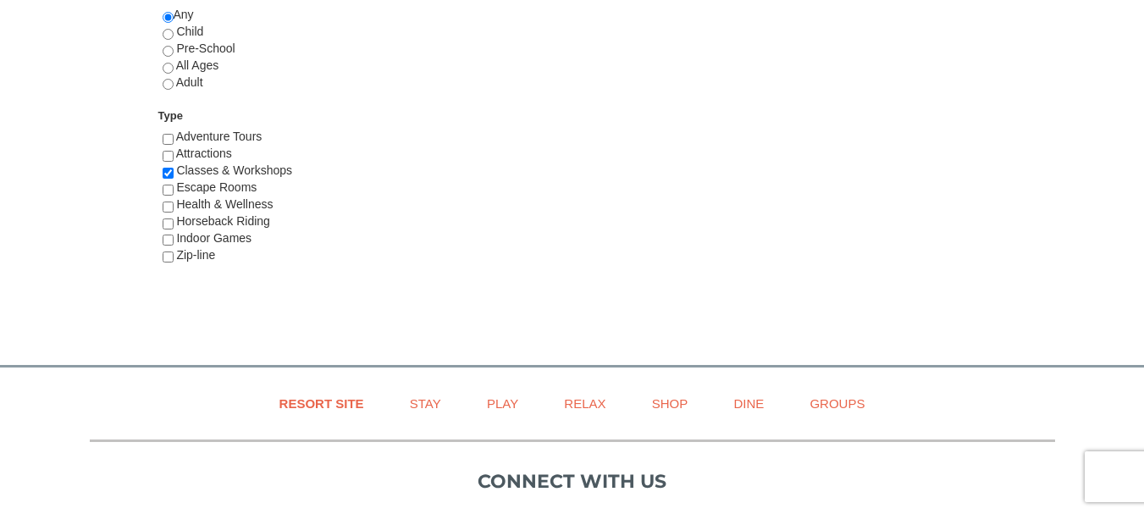
scroll to position [847, 0]
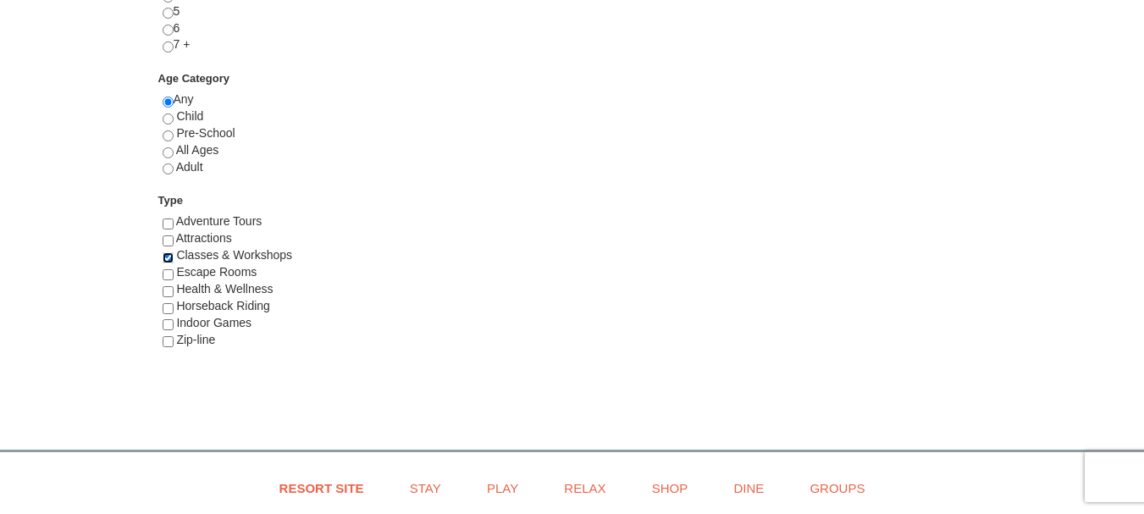
click at [168, 259] on input "checkbox" at bounding box center [168, 257] width 11 height 11
checkbox input "false"
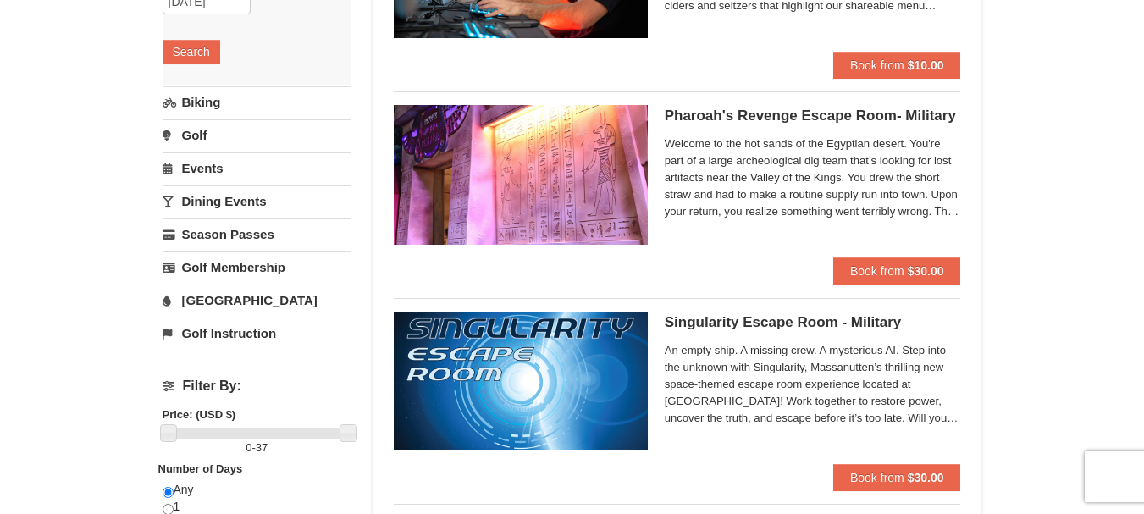
scroll to position [254, 0]
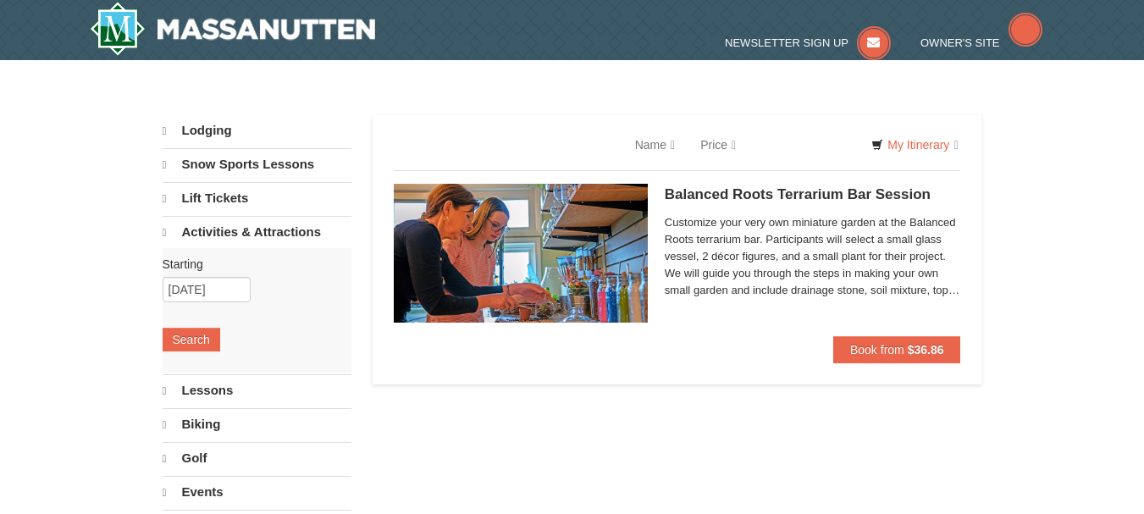
select select "9"
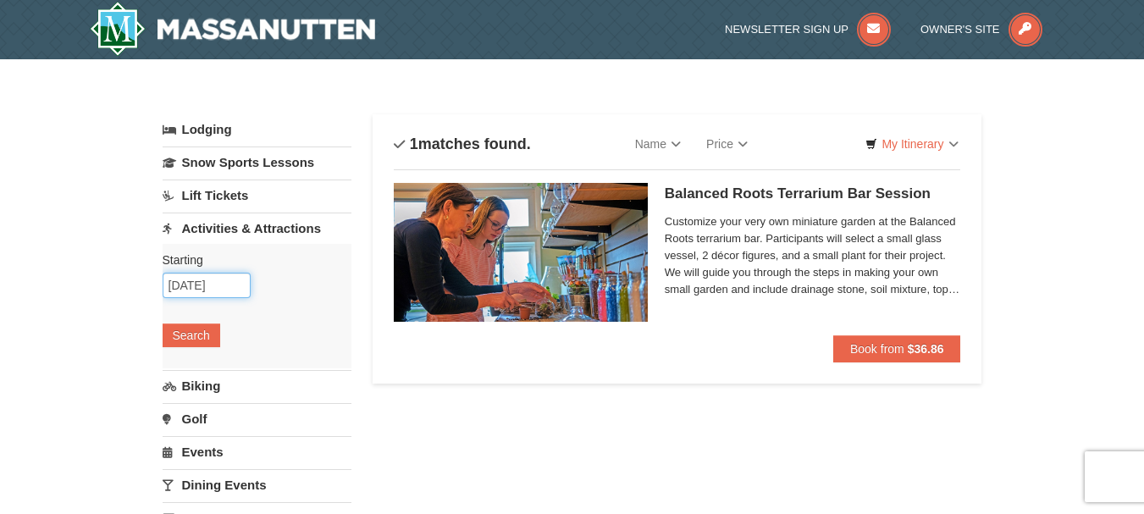
click at [196, 286] on input "[DATE]" at bounding box center [207, 285] width 88 height 25
type input "09/13/2025"
click at [191, 335] on button "Search" at bounding box center [192, 336] width 58 height 24
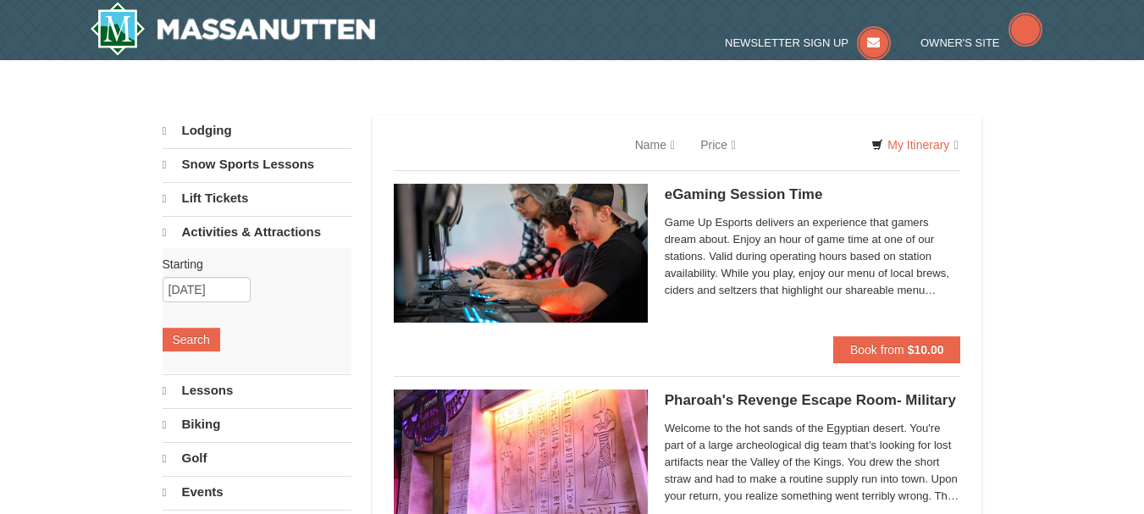
select select "9"
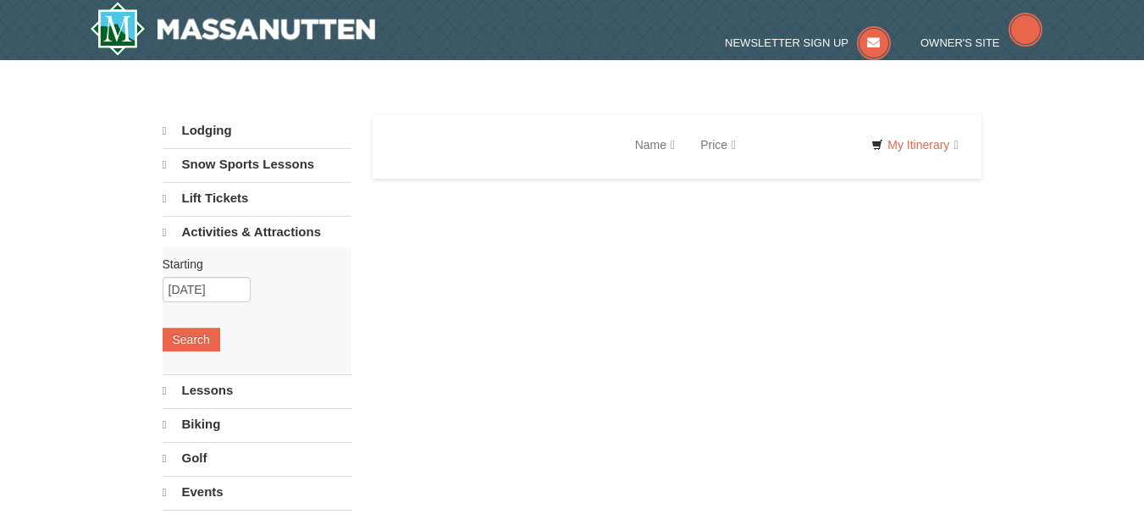
select select "9"
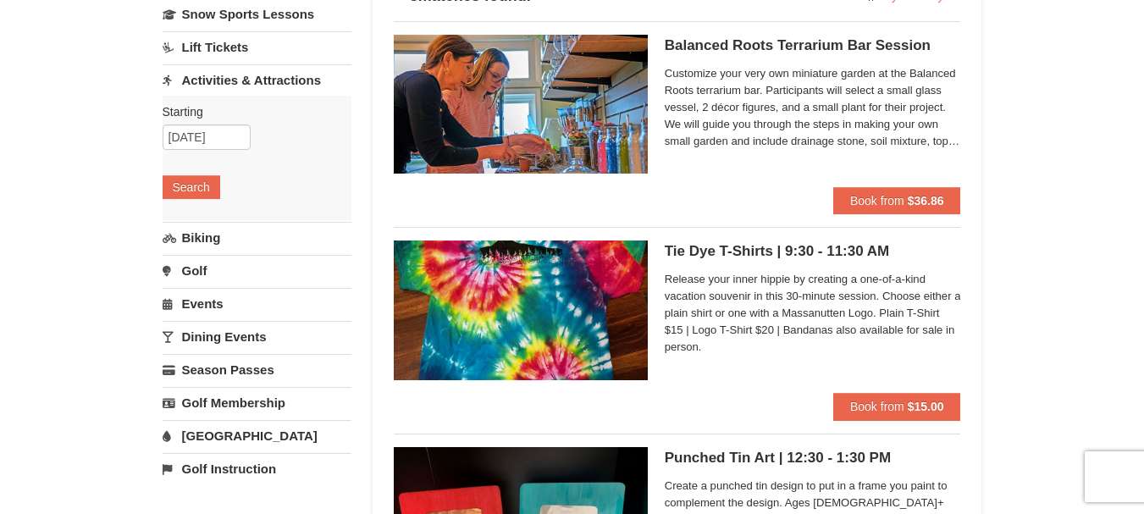
scroll to position [85, 0]
